Goal: Task Accomplishment & Management: Use online tool/utility

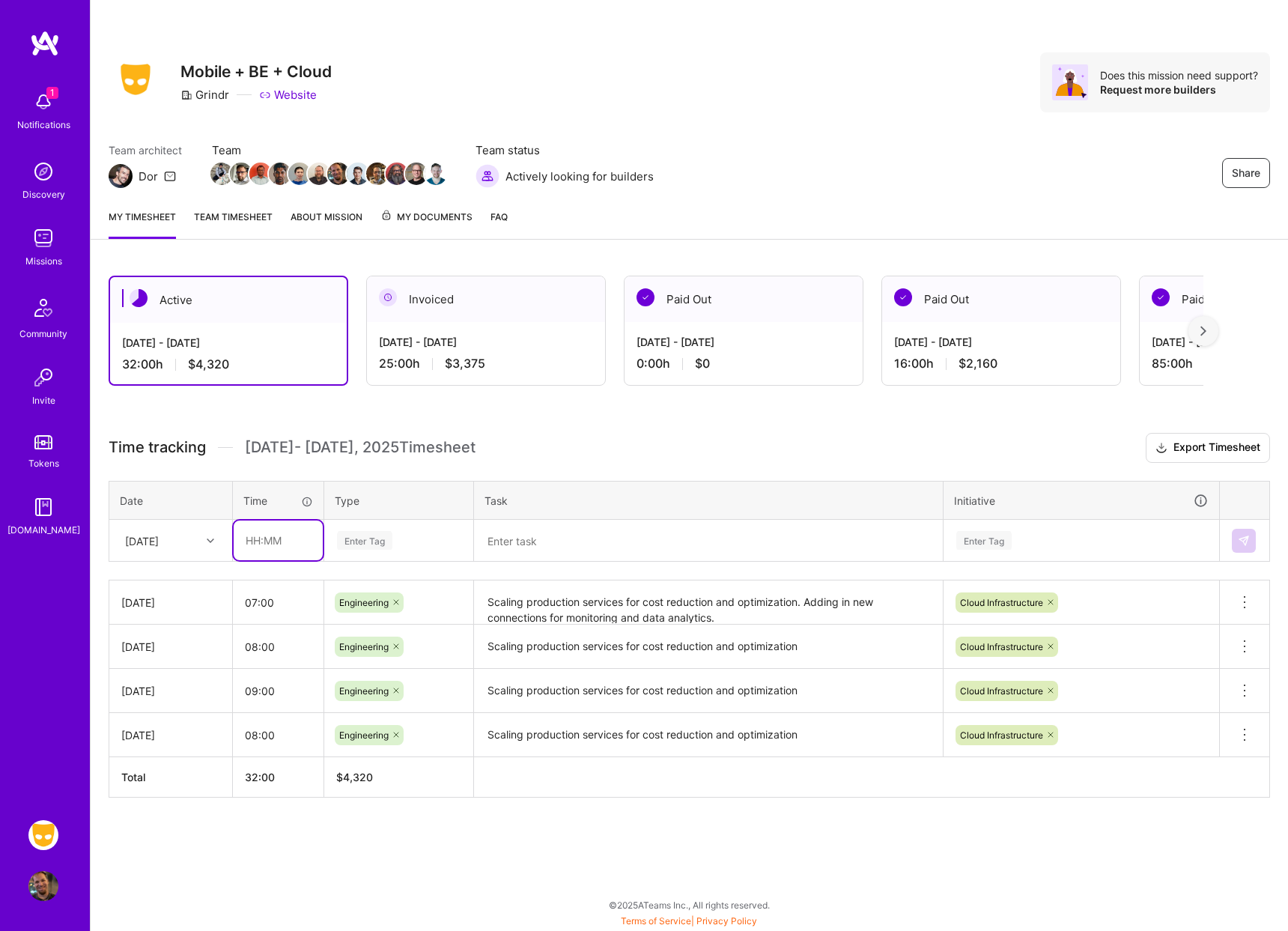
click at [286, 540] on input "text" at bounding box center [278, 541] width 89 height 40
type input "08:00"
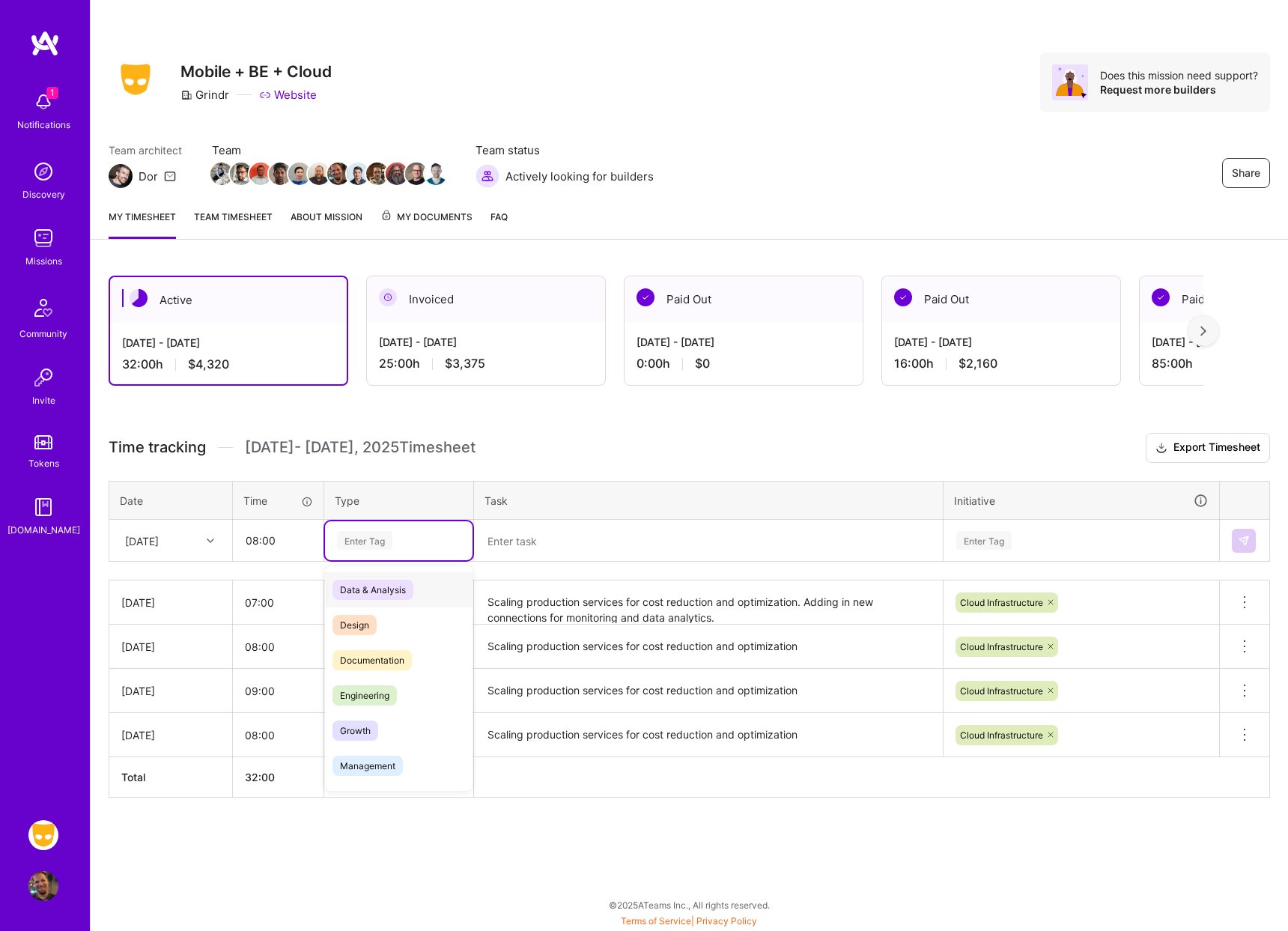
click at [373, 534] on div "Enter Tag" at bounding box center [365, 541] width 55 height 23
click at [390, 689] on span "Engineering" at bounding box center [365, 695] width 65 height 20
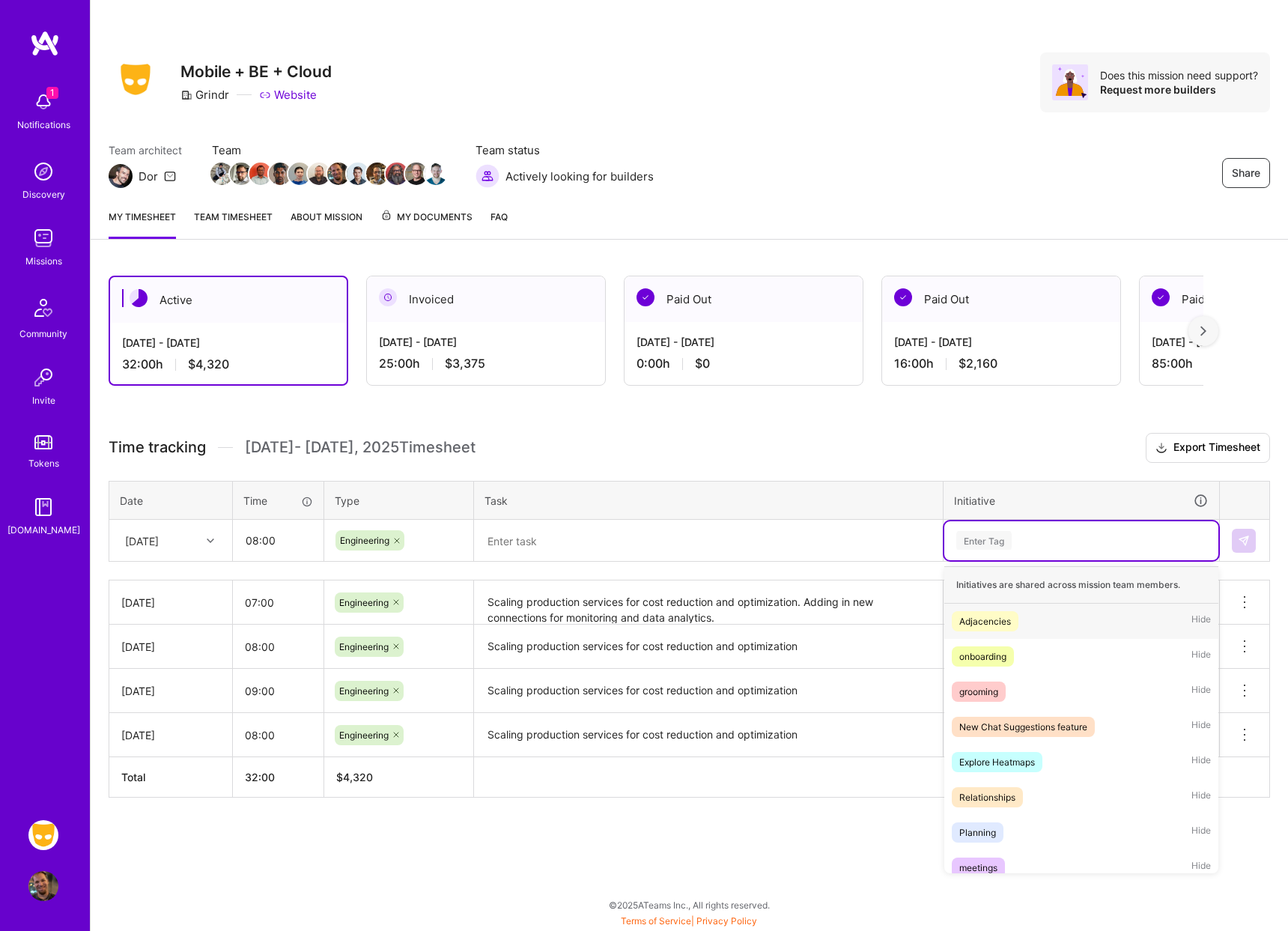
click at [1032, 538] on div "Enter Tag" at bounding box center [1081, 540] width 253 height 18
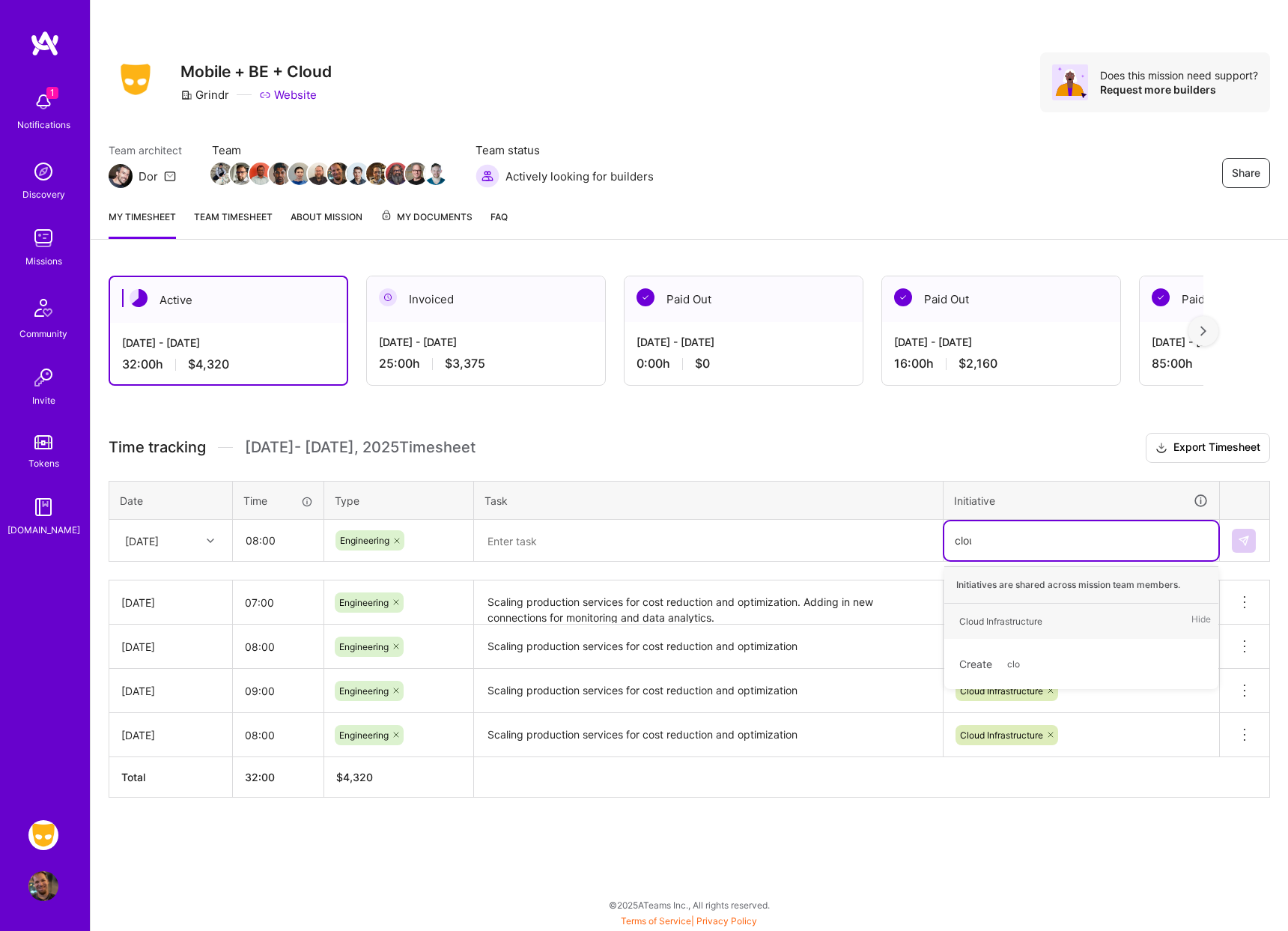
type input "cloud"
click at [1013, 613] on div "Cloud Infrastructure" at bounding box center [1001, 621] width 83 height 15
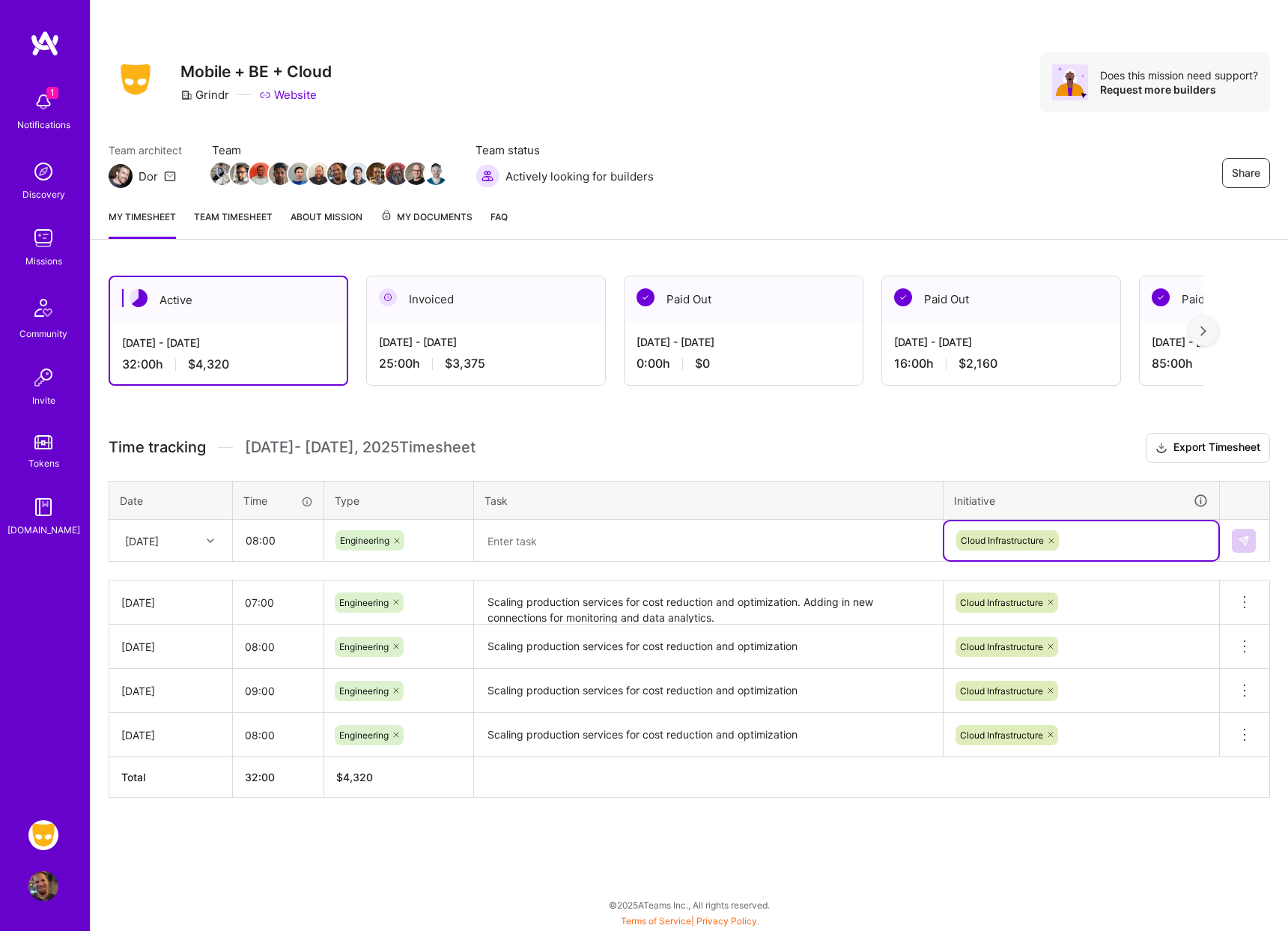
click at [832, 622] on textarea "Scaling production services for cost reduction and optimization. Adding in new …" at bounding box center [708, 602] width 466 height 41
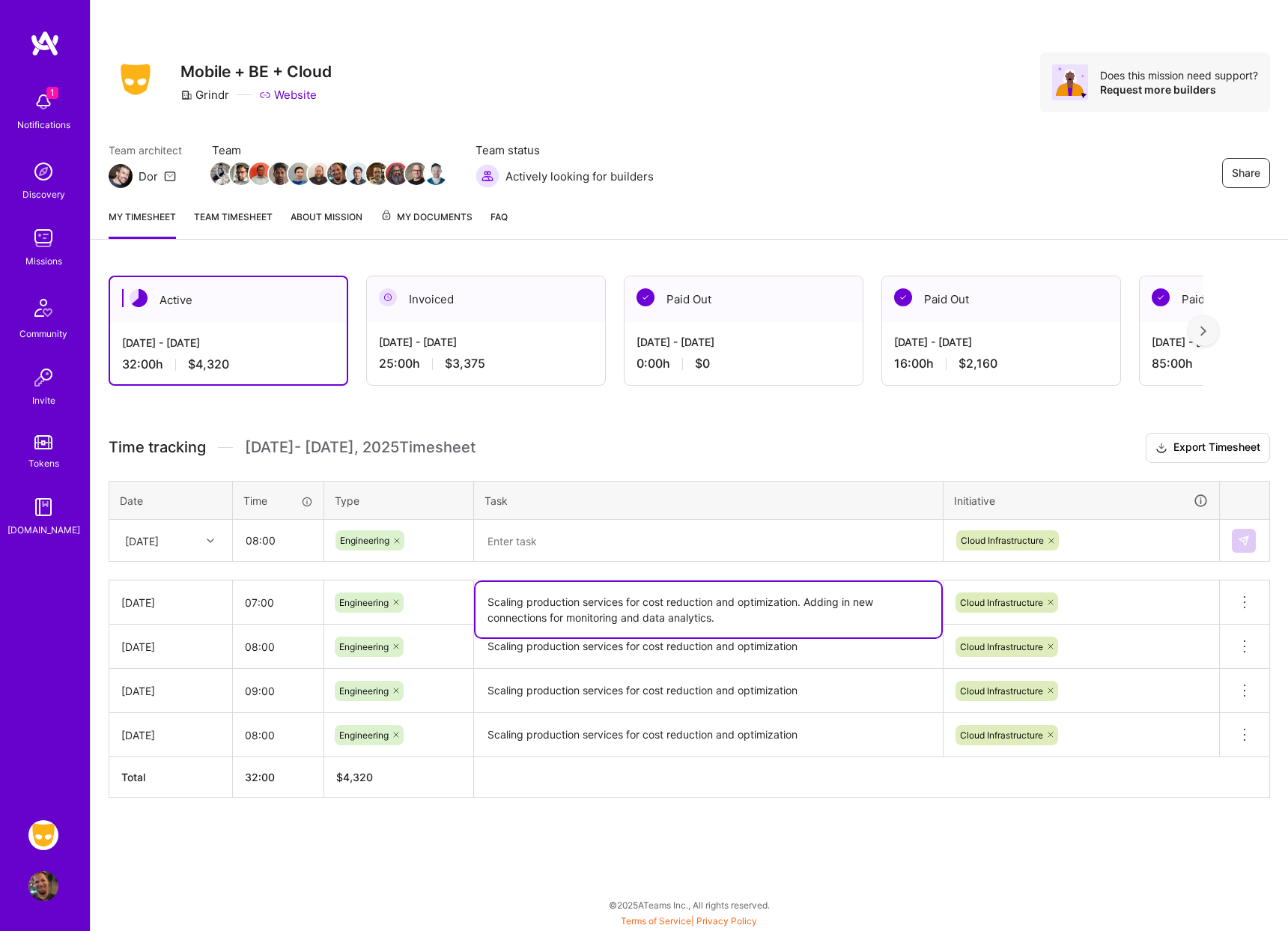
drag, startPoint x: 721, startPoint y: 623, endPoint x: 467, endPoint y: 597, distance: 255.3
click at [467, 597] on tr "[DATE] 07:00 Engineering Scaling production services for cost reduction and opt…" at bounding box center [689, 602] width 1160 height 44
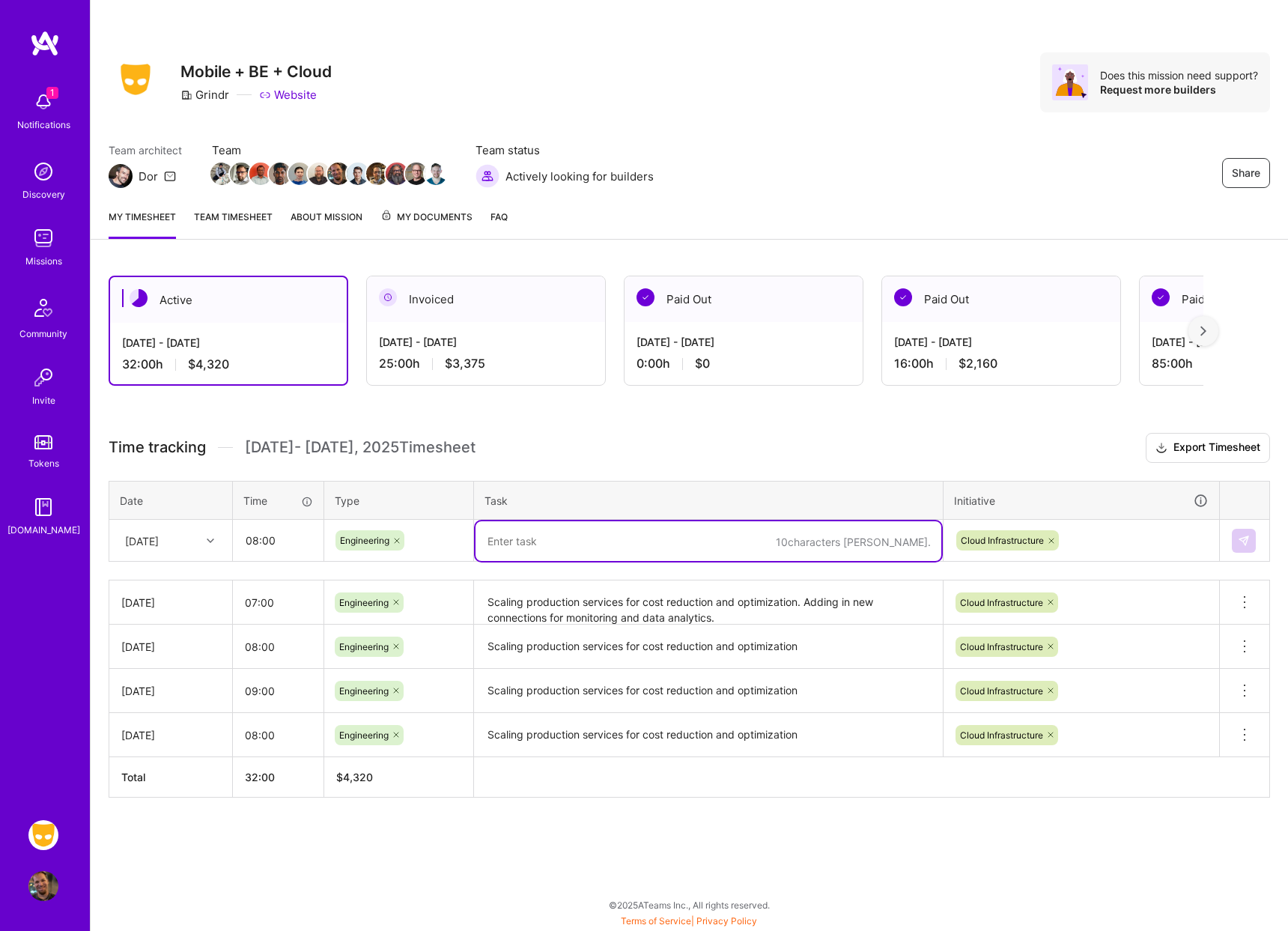
click at [507, 532] on textarea at bounding box center [708, 541] width 466 height 40
paste textarea "Scaling production services for cost reduction and optimization. Adding in new …"
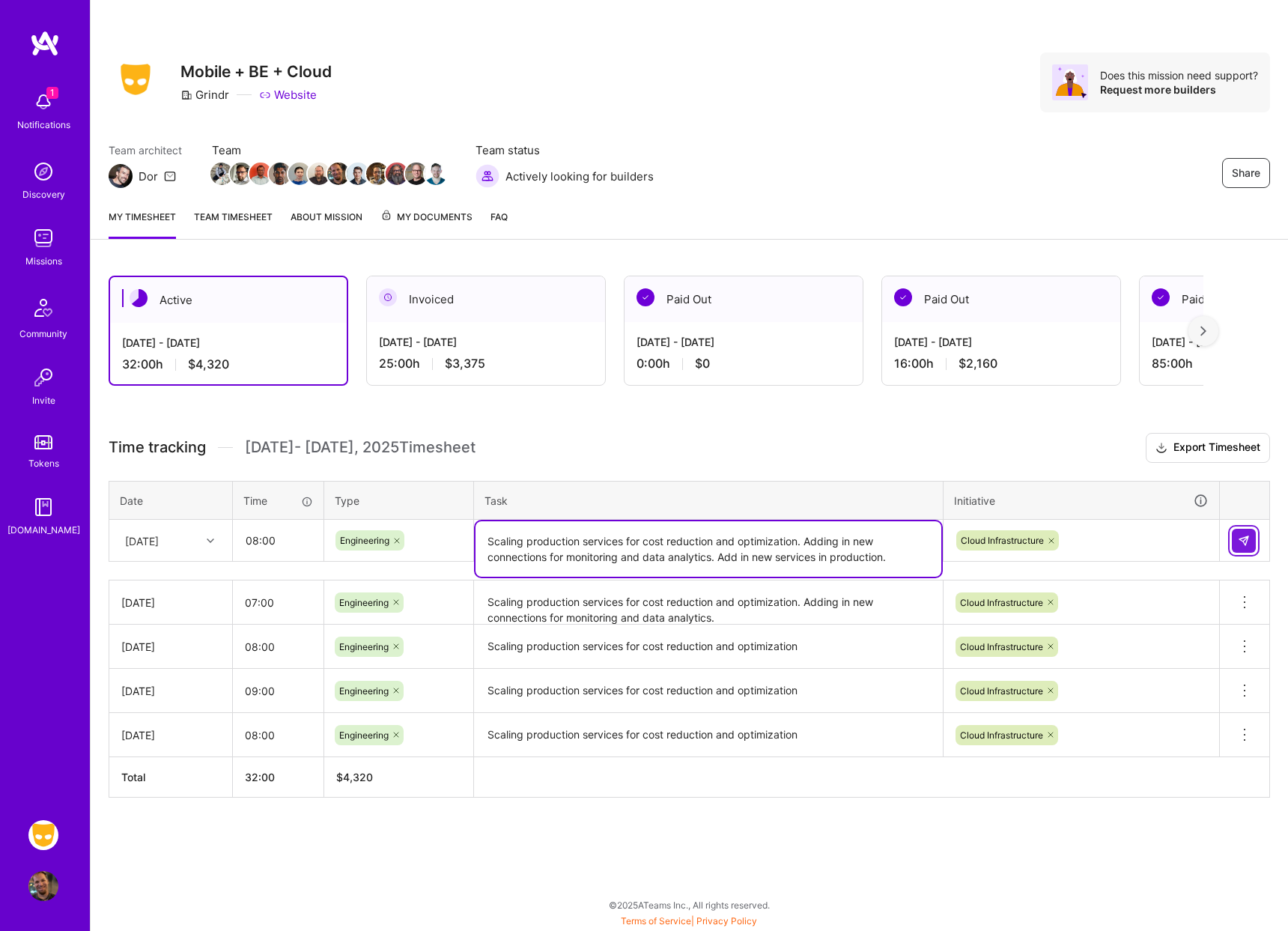
type textarea "Scaling production services for cost reduction and optimization. Adding in new …"
click at [1245, 535] on img at bounding box center [1243, 541] width 12 height 12
